Goal: Information Seeking & Learning: Learn about a topic

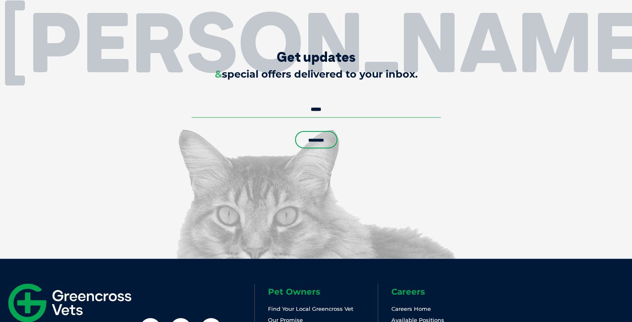
scroll to position [1967, 0]
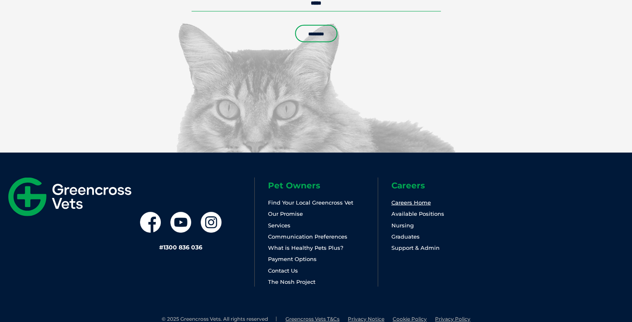
click at [411, 199] on link "Careers Home" at bounding box center [410, 202] width 39 height 7
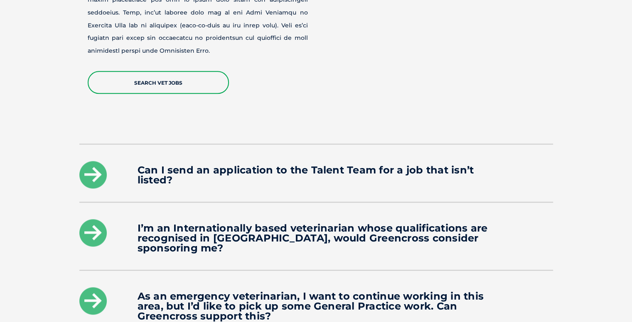
scroll to position [1102, 0]
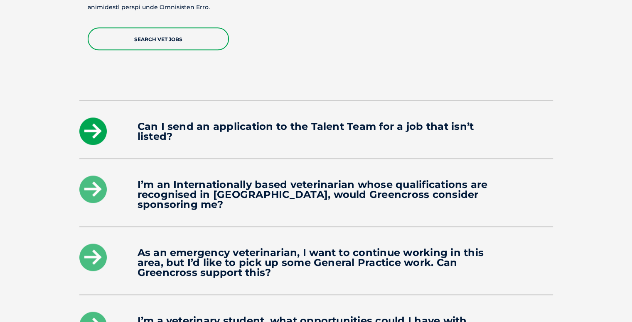
click at [96, 118] on icon at bounding box center [92, 131] width 27 height 27
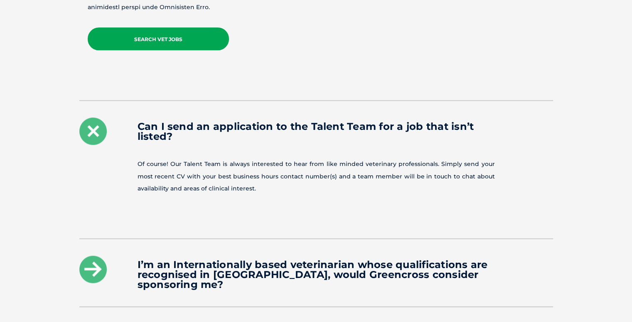
click at [169, 27] on link "Search Vet Jobs" at bounding box center [158, 38] width 141 height 23
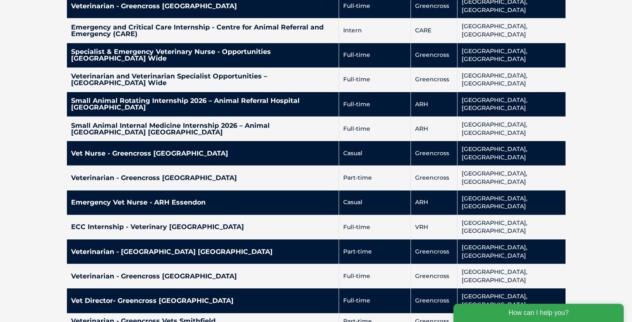
scroll to position [2033, 0]
